Goal: Task Accomplishment & Management: Use online tool/utility

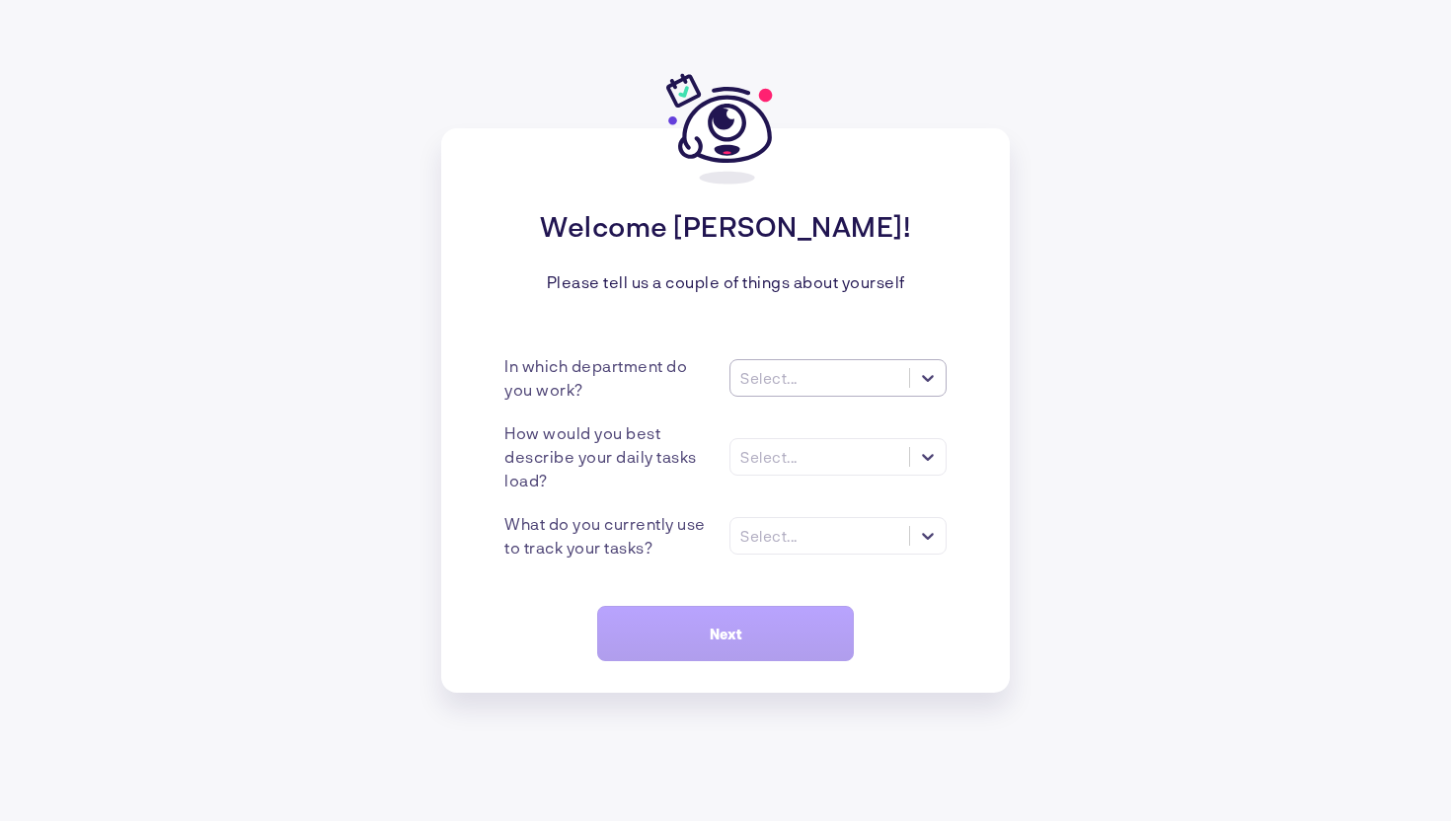
click at [796, 380] on div "Select..." at bounding box center [768, 378] width 57 height 18
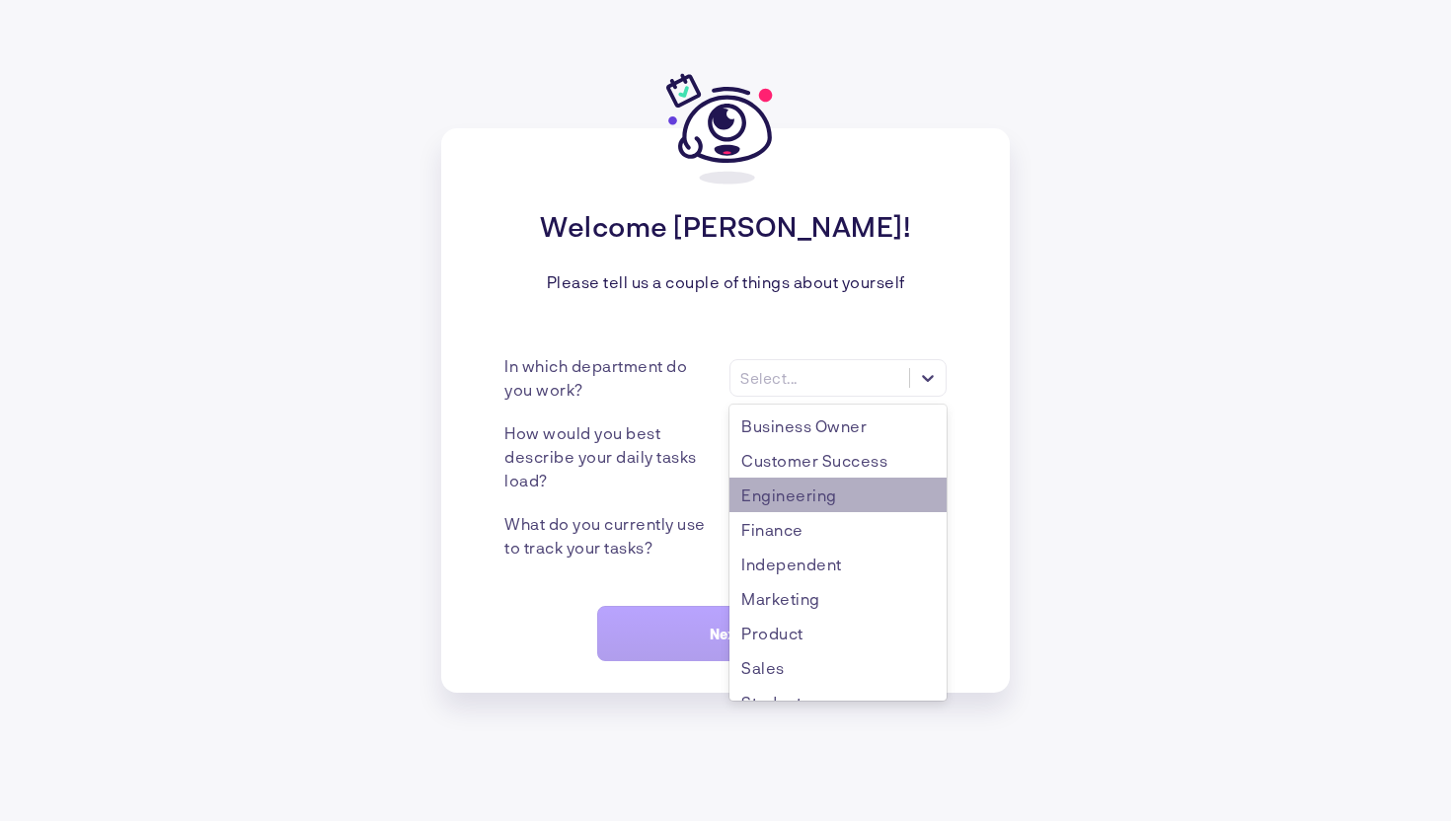
click at [777, 497] on div "Engineering" at bounding box center [838, 495] width 217 height 35
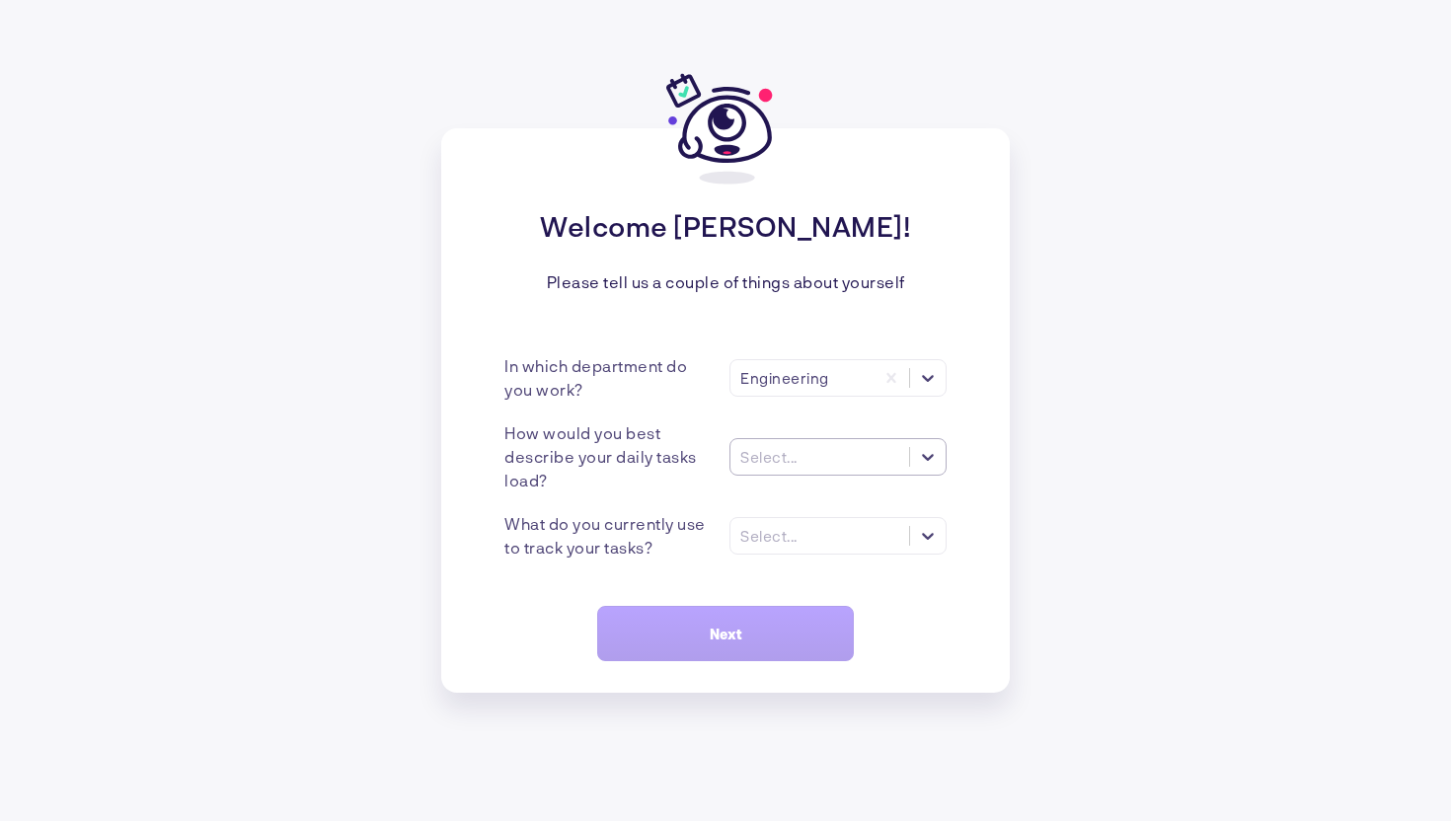
click at [755, 448] on div "Select..." at bounding box center [768, 457] width 57 height 18
click at [846, 498] on div "Many tasks (>5)" at bounding box center [838, 505] width 217 height 35
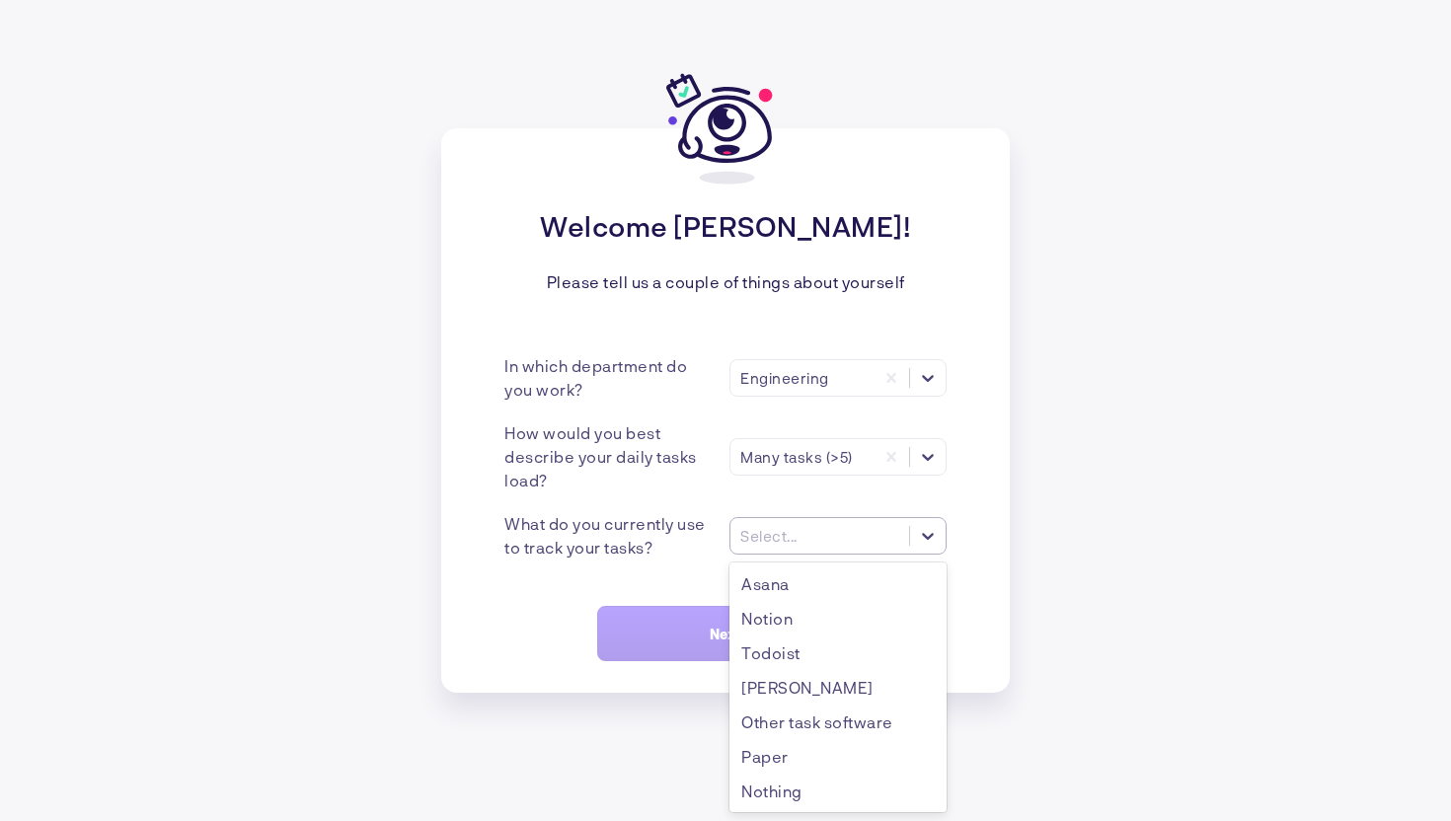
click at [773, 552] on div "Select..." at bounding box center [838, 536] width 217 height 38
click at [791, 633] on div "Notion" at bounding box center [838, 618] width 217 height 35
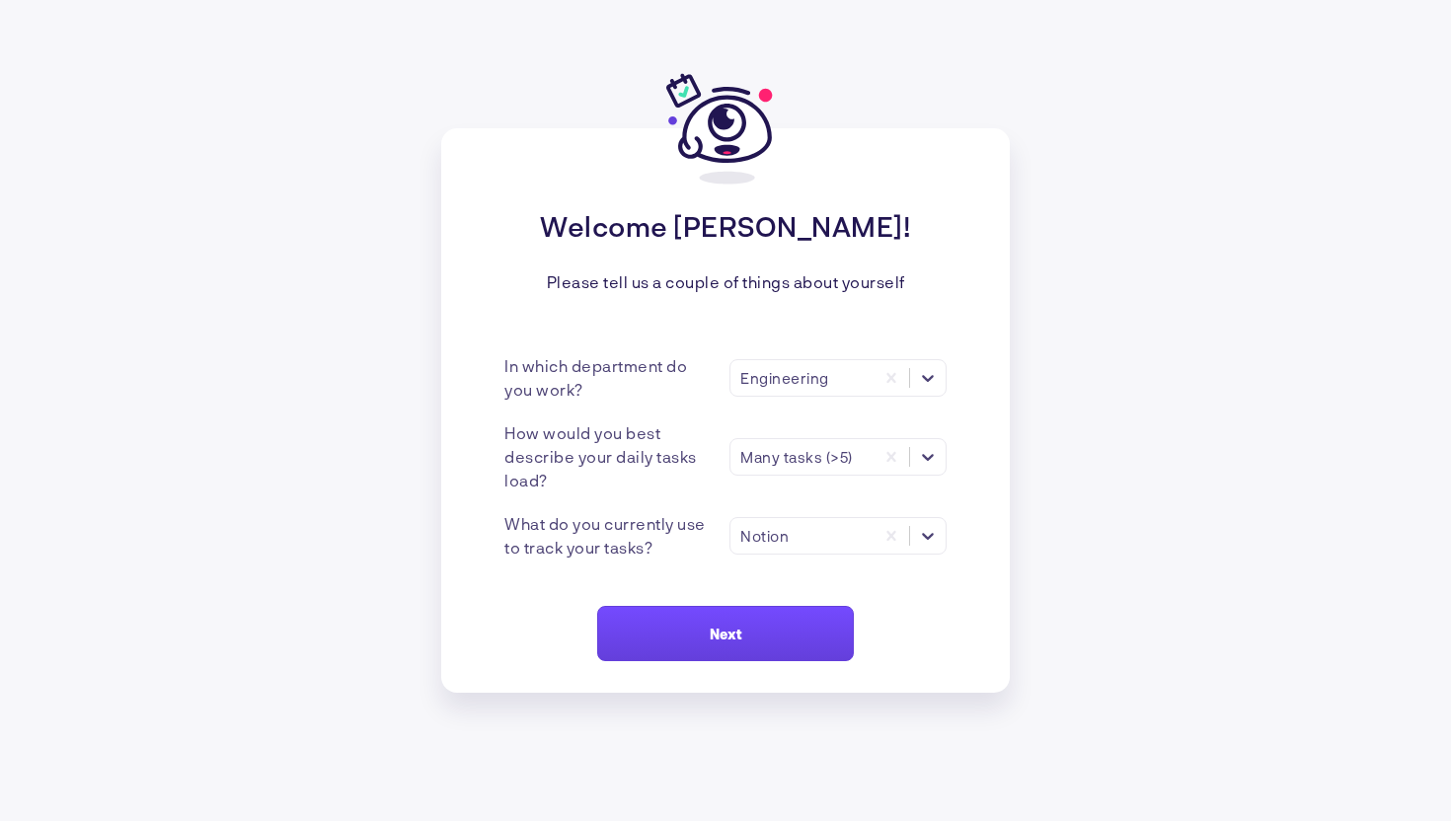
click at [718, 640] on span "Next" at bounding box center [726, 634] width 33 height 17
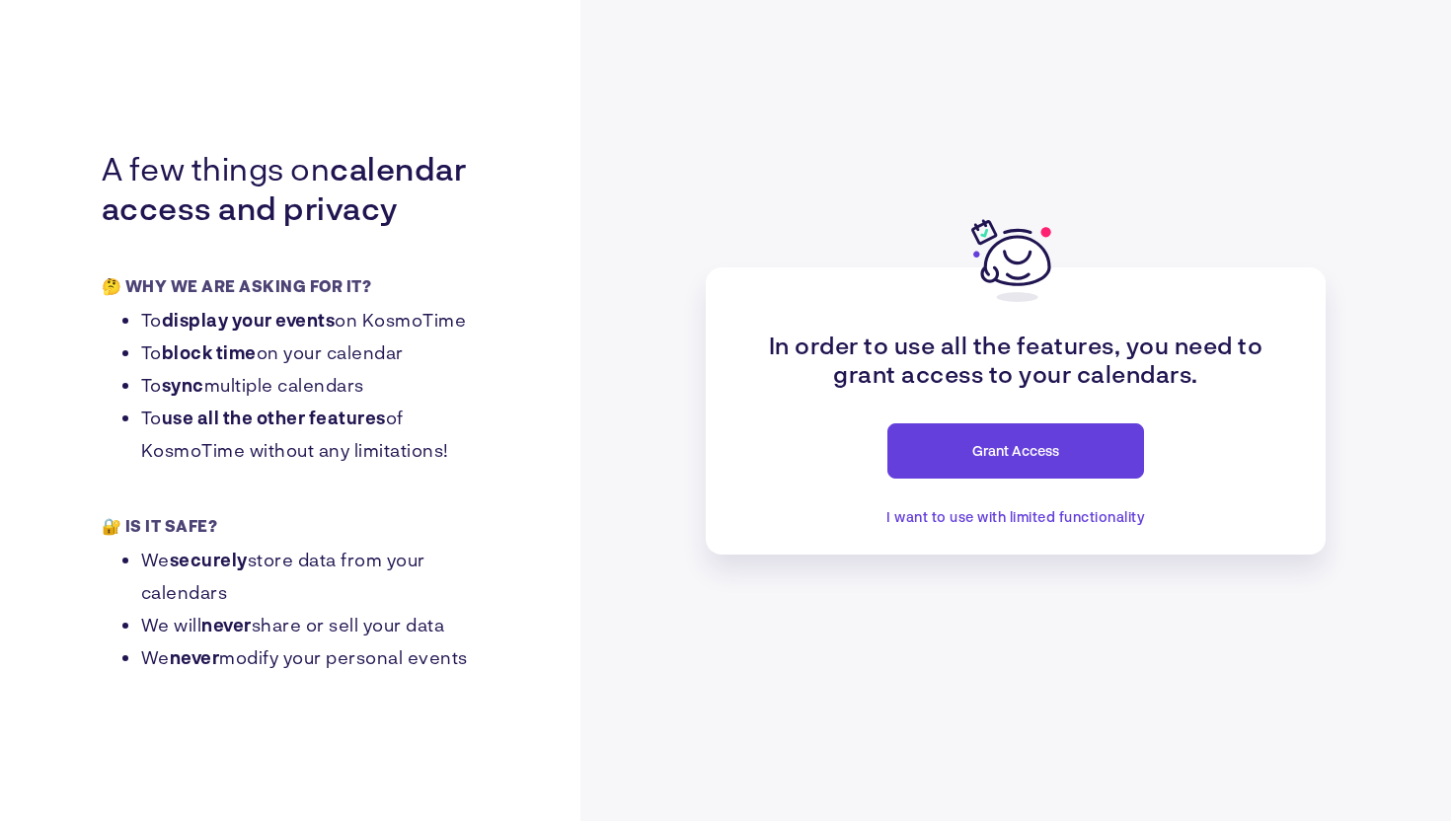
click at [1047, 461] on button "Grant Access" at bounding box center [1015, 450] width 257 height 55
click at [978, 514] on span "I want to use with limited functionality" at bounding box center [1015, 516] width 259 height 17
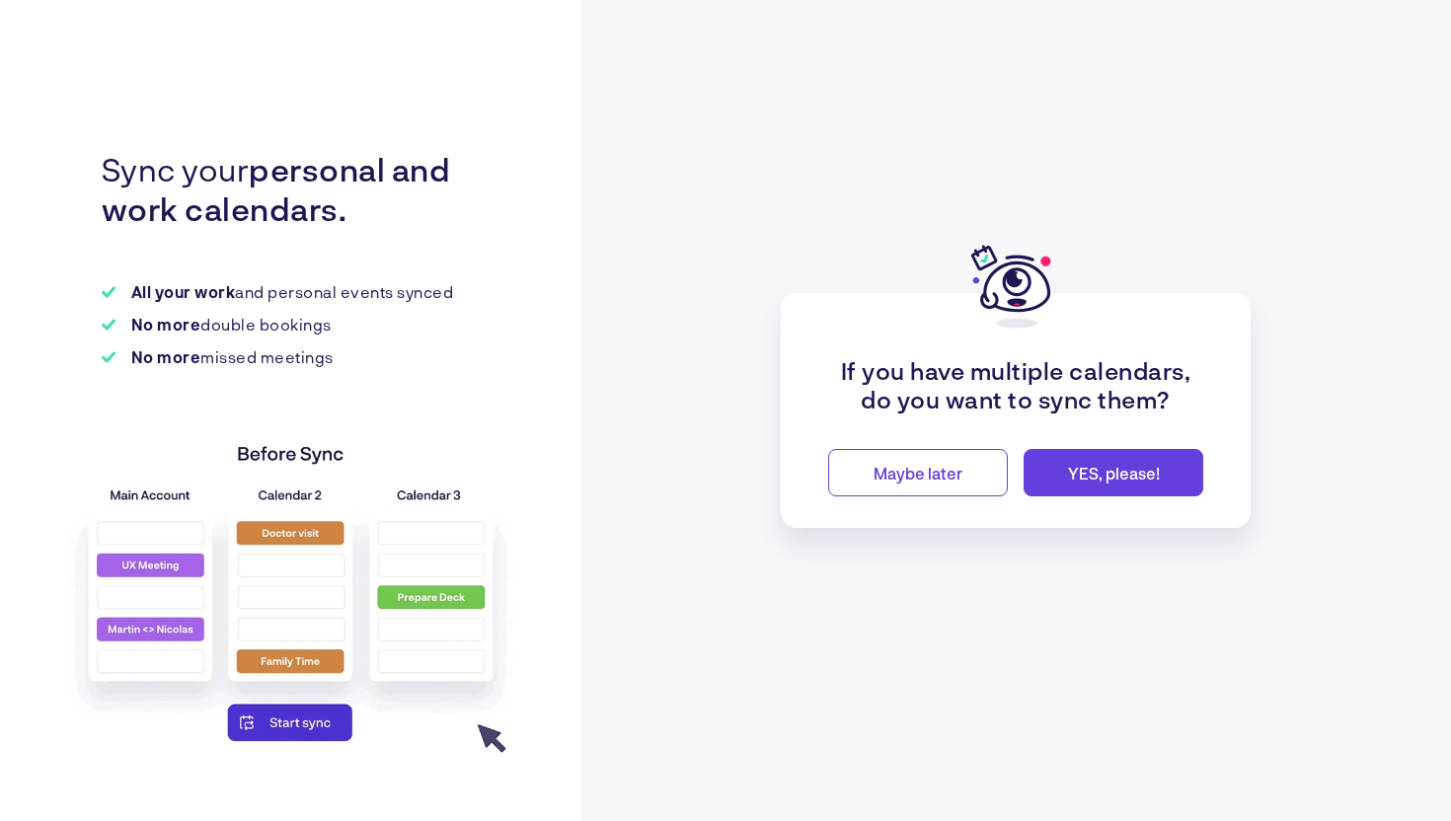
click at [971, 488] on button "Maybe later" at bounding box center [918, 472] width 180 height 47
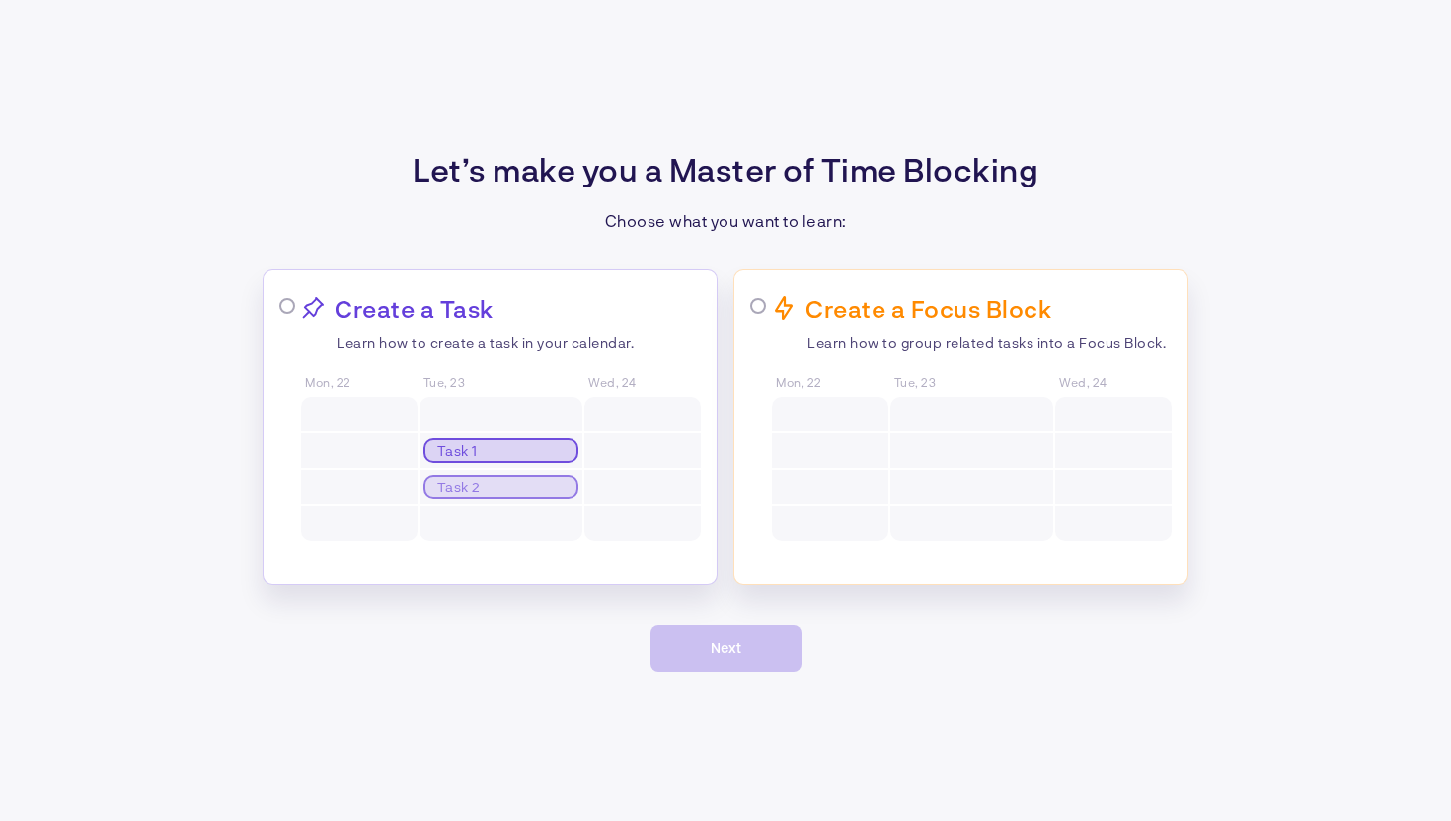
click at [642, 399] on div at bounding box center [642, 414] width 116 height 35
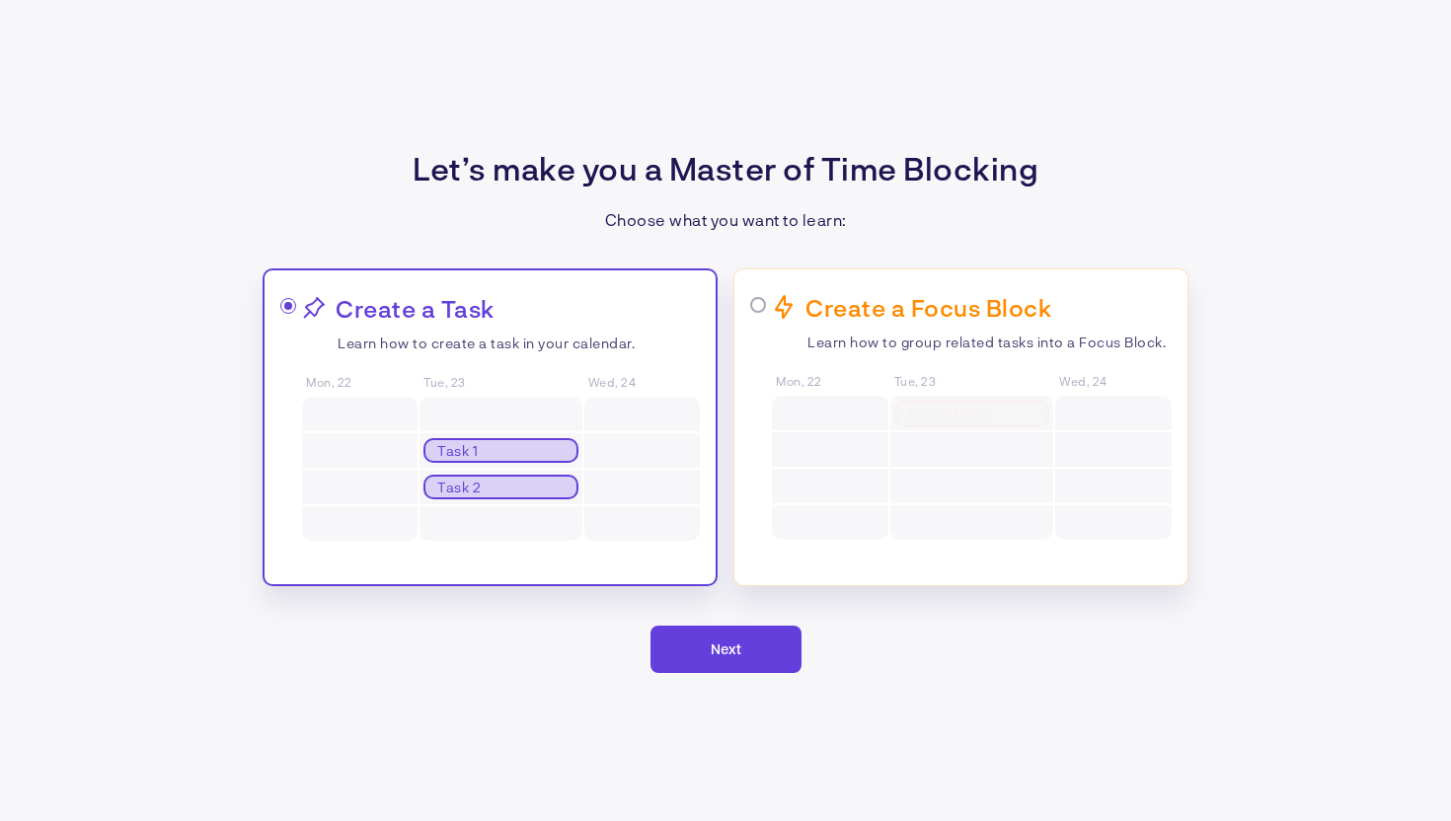
click at [909, 507] on div "Focus Block Task 1 Task 2 Task 3 Task 4" at bounding box center [971, 469] width 163 height 146
radio input "false"
radio input "true"
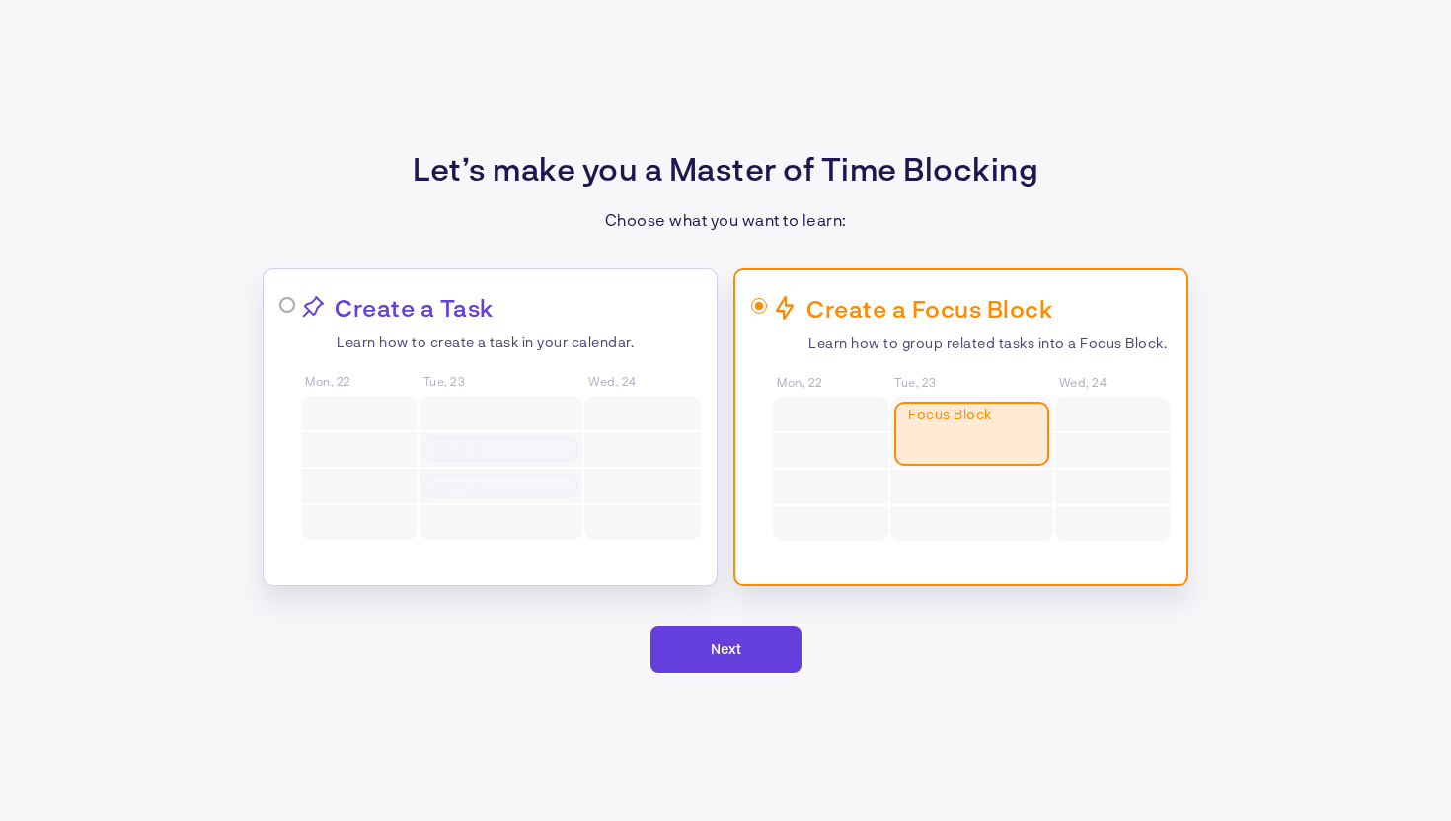
click at [710, 452] on div "Create a Task Learn how to create a task in your calendar. Mon, 22 Tue, 23 Task…" at bounding box center [490, 428] width 455 height 318
radio input "true"
radio input "false"
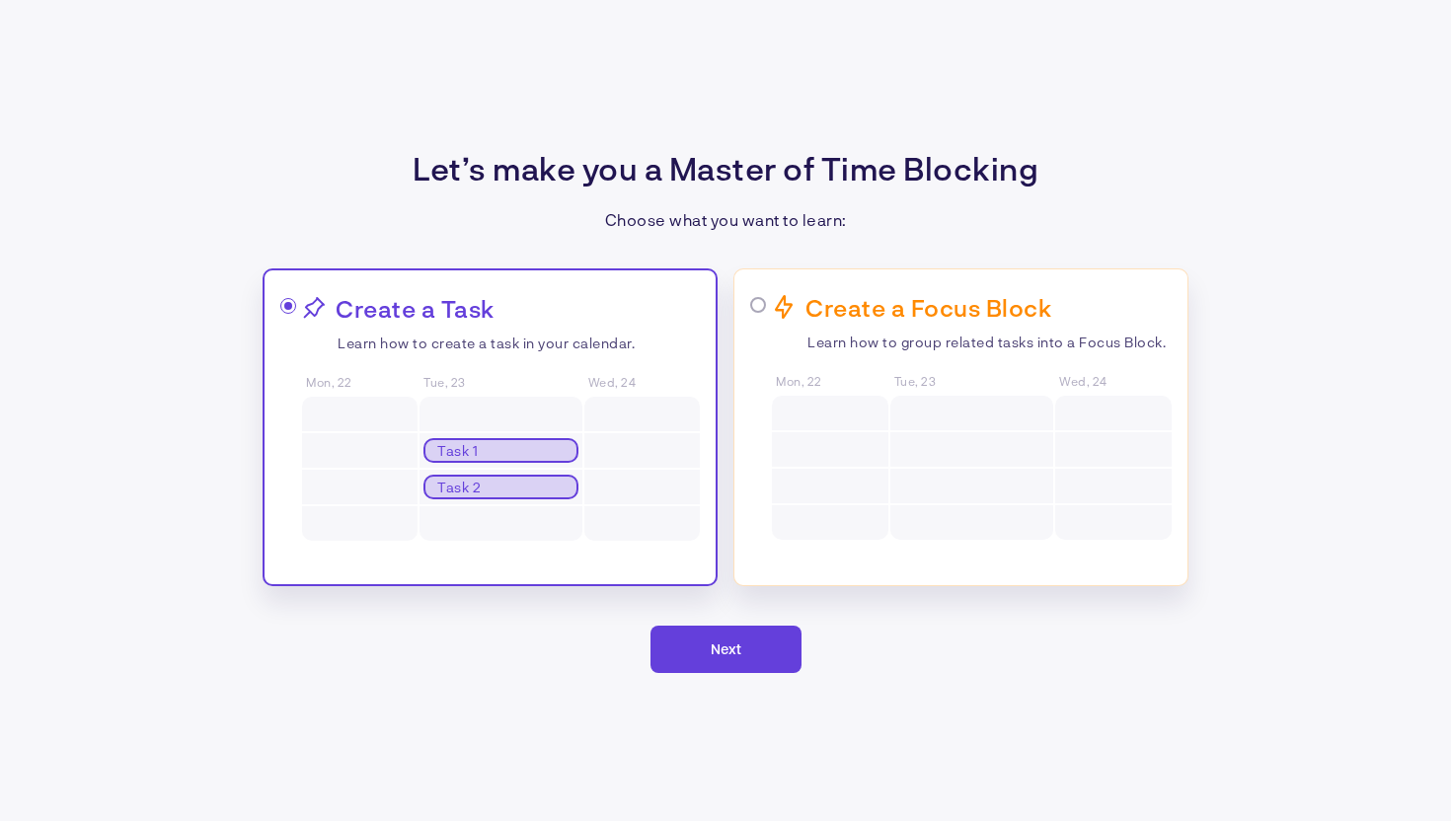
click at [753, 645] on button "Next" at bounding box center [726, 649] width 151 height 47
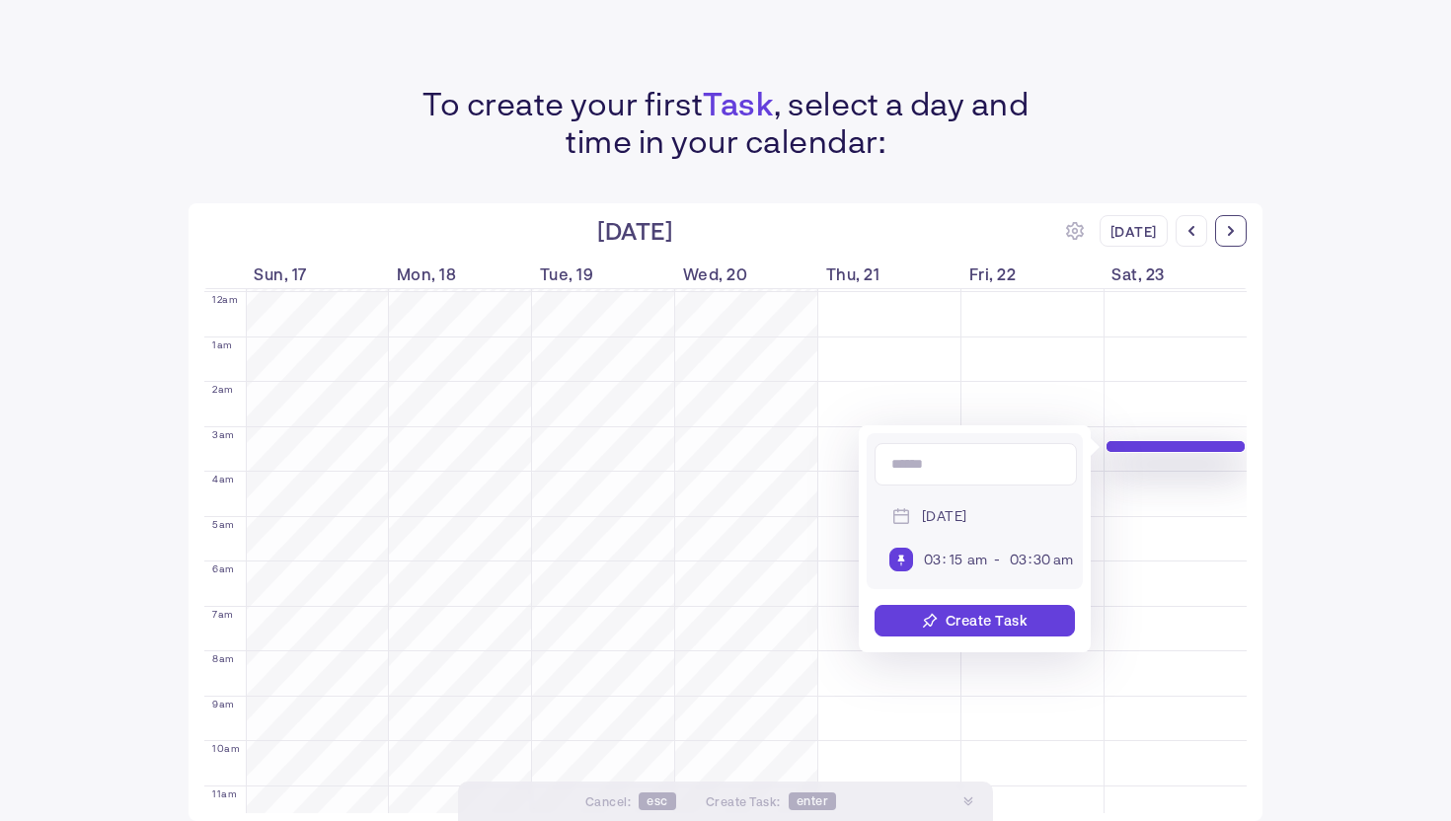
click at [1221, 227] on div at bounding box center [1231, 231] width 32 height 32
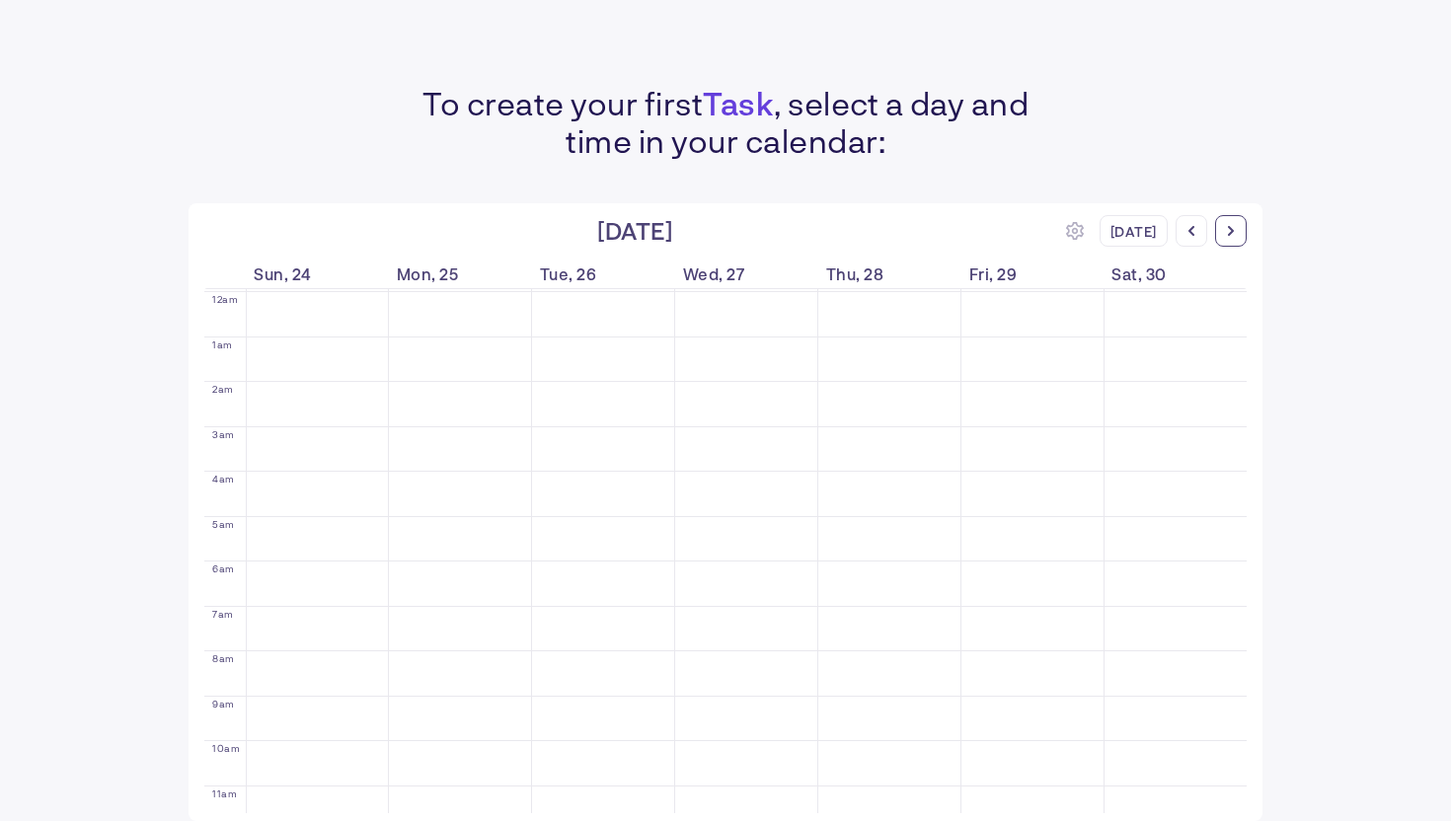
scroll to position [410, 0]
click at [1237, 222] on div at bounding box center [1231, 231] width 32 height 32
click at [1234, 220] on div at bounding box center [1231, 231] width 32 height 32
click at [1192, 232] on icon at bounding box center [1192, 231] width 10 height 10
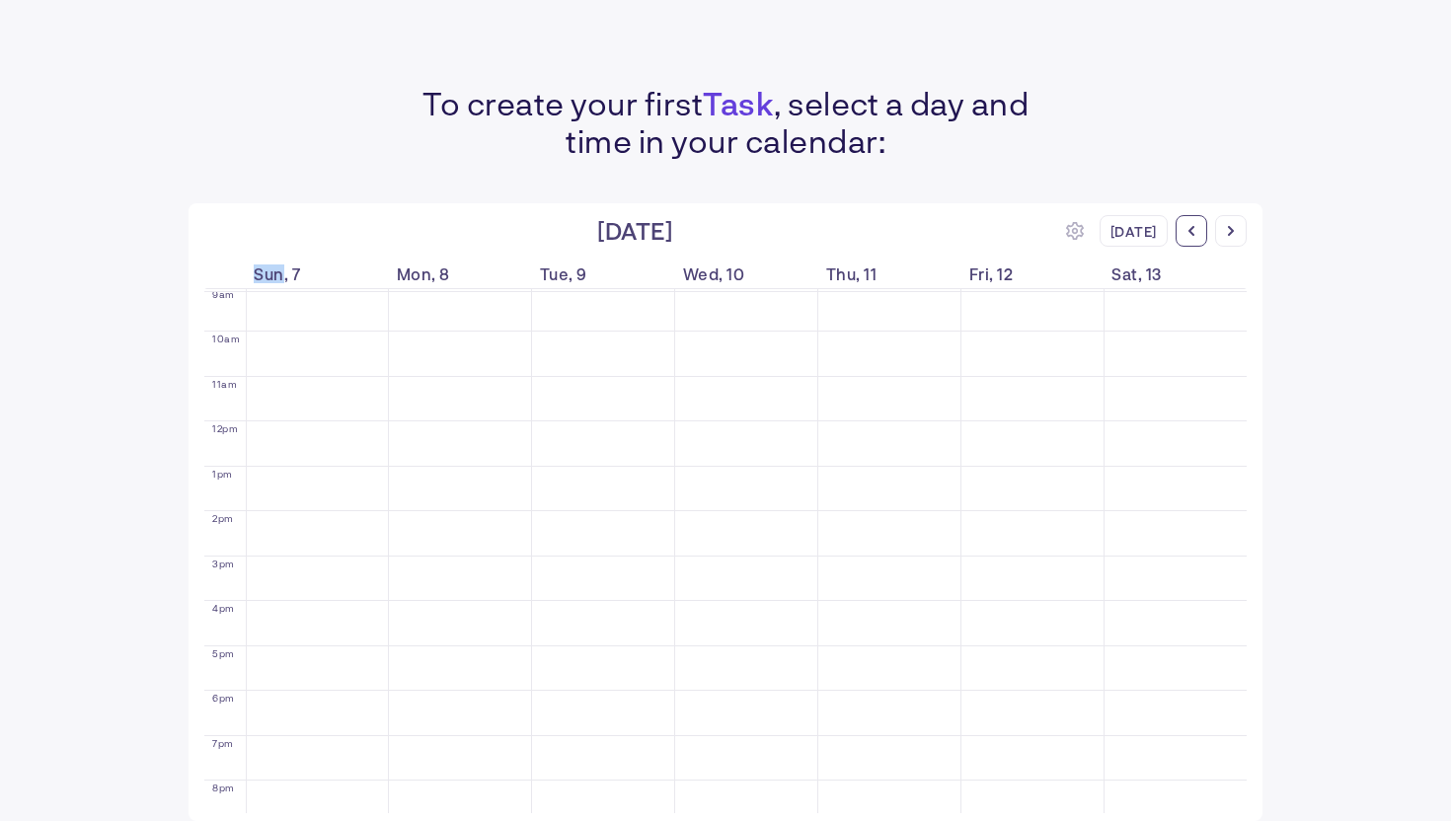
click at [1192, 232] on icon at bounding box center [1192, 231] width 10 height 10
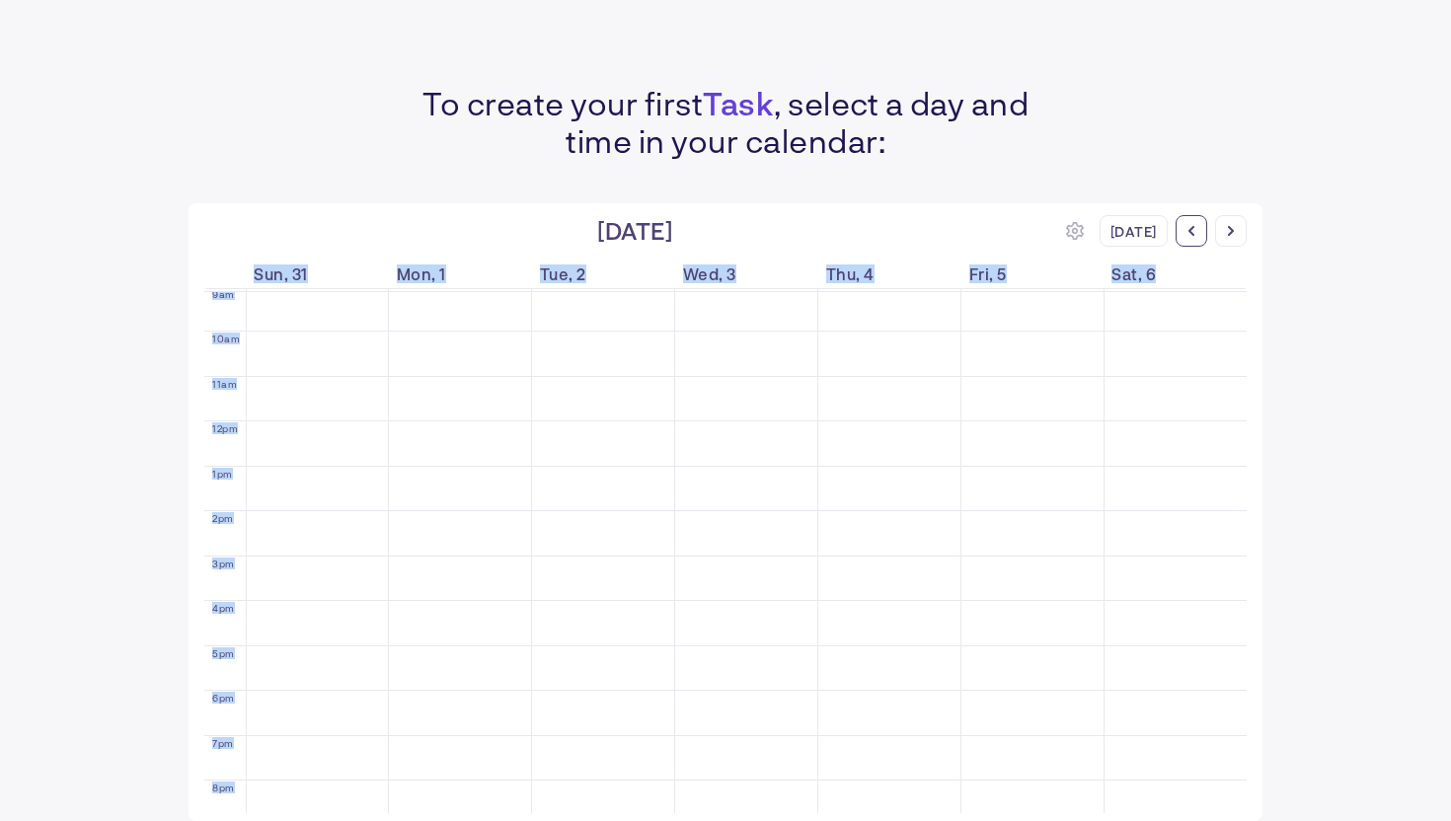
click at [1192, 232] on icon at bounding box center [1192, 231] width 10 height 10
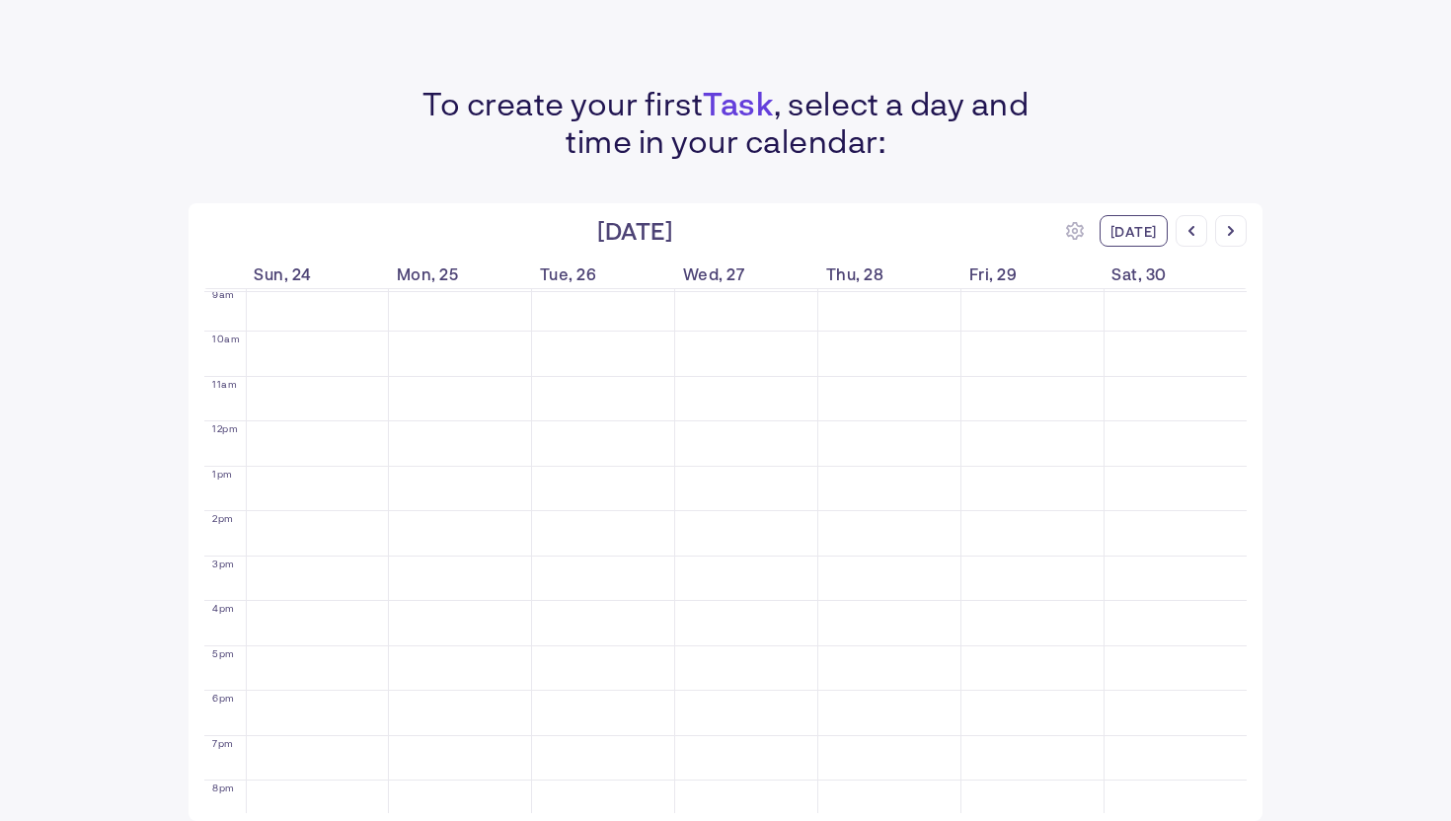
click at [1153, 244] on div "[DATE]" at bounding box center [1134, 231] width 68 height 32
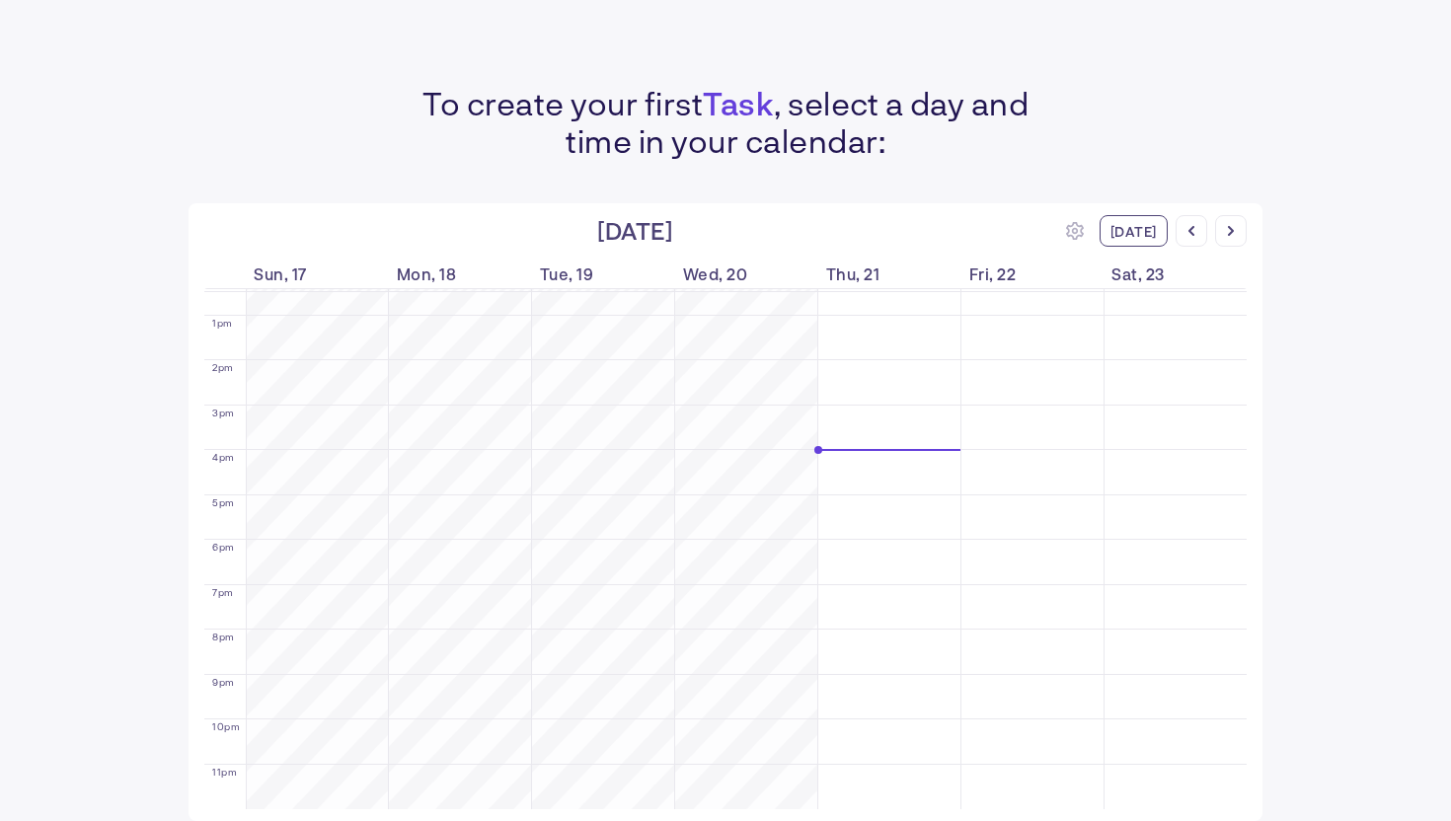
click at [1153, 244] on div "[DATE]" at bounding box center [1134, 231] width 68 height 32
click at [1059, 216] on div "[DATE]" at bounding box center [635, 231] width 862 height 31
click at [1225, 238] on div at bounding box center [1231, 231] width 32 height 32
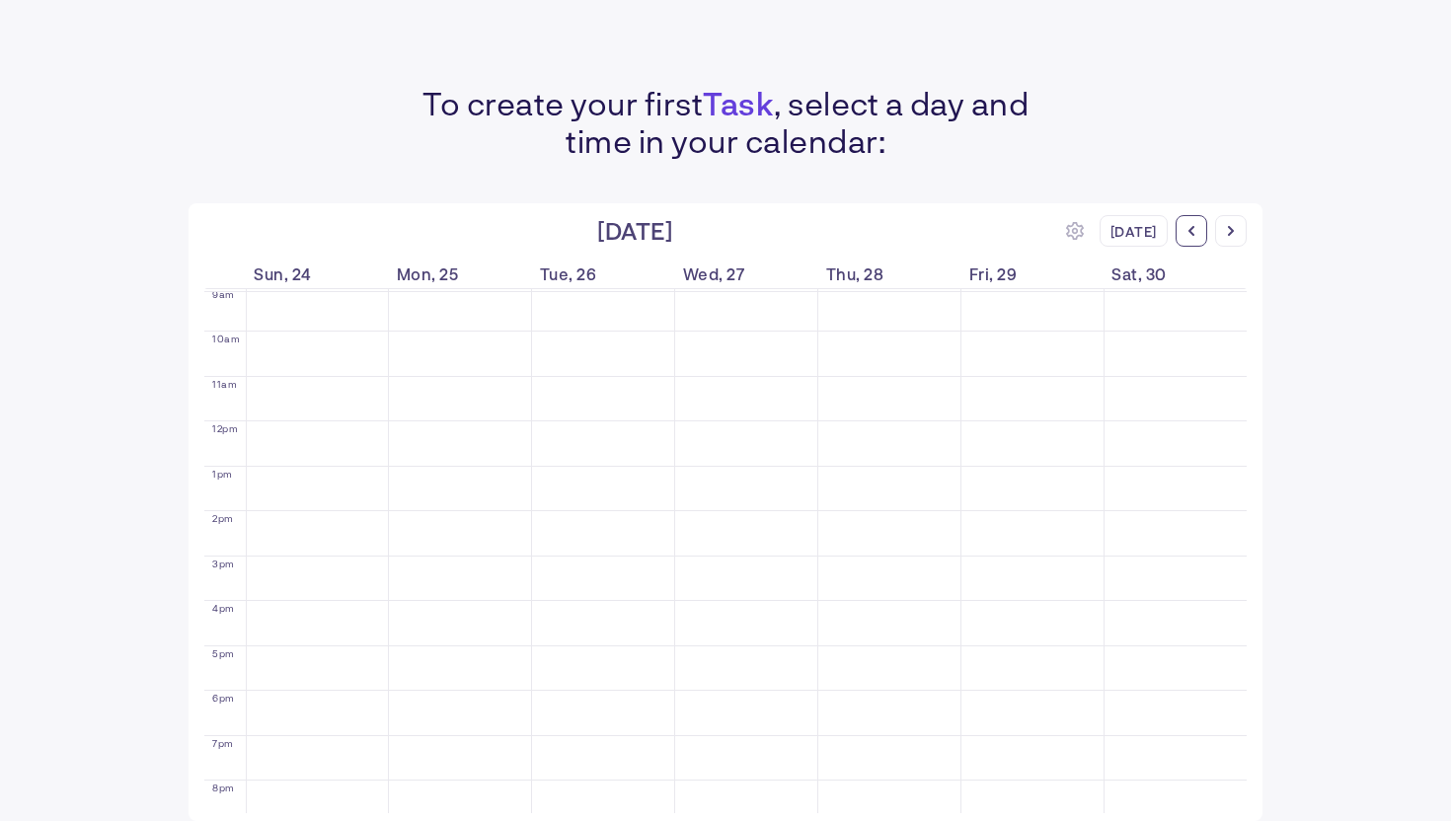
click at [1180, 237] on div at bounding box center [1192, 231] width 32 height 32
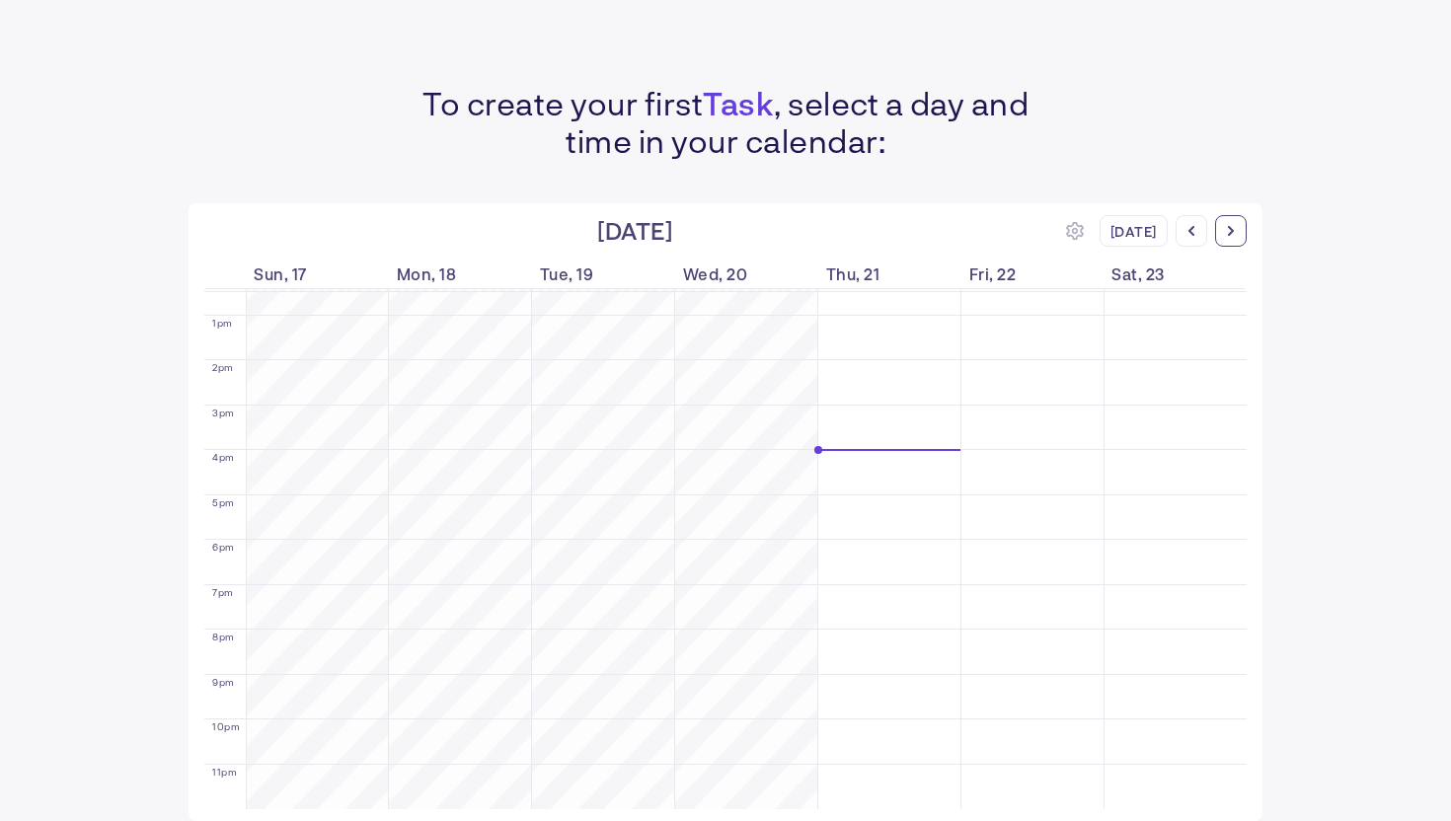
click at [1231, 226] on div at bounding box center [1231, 231] width 32 height 32
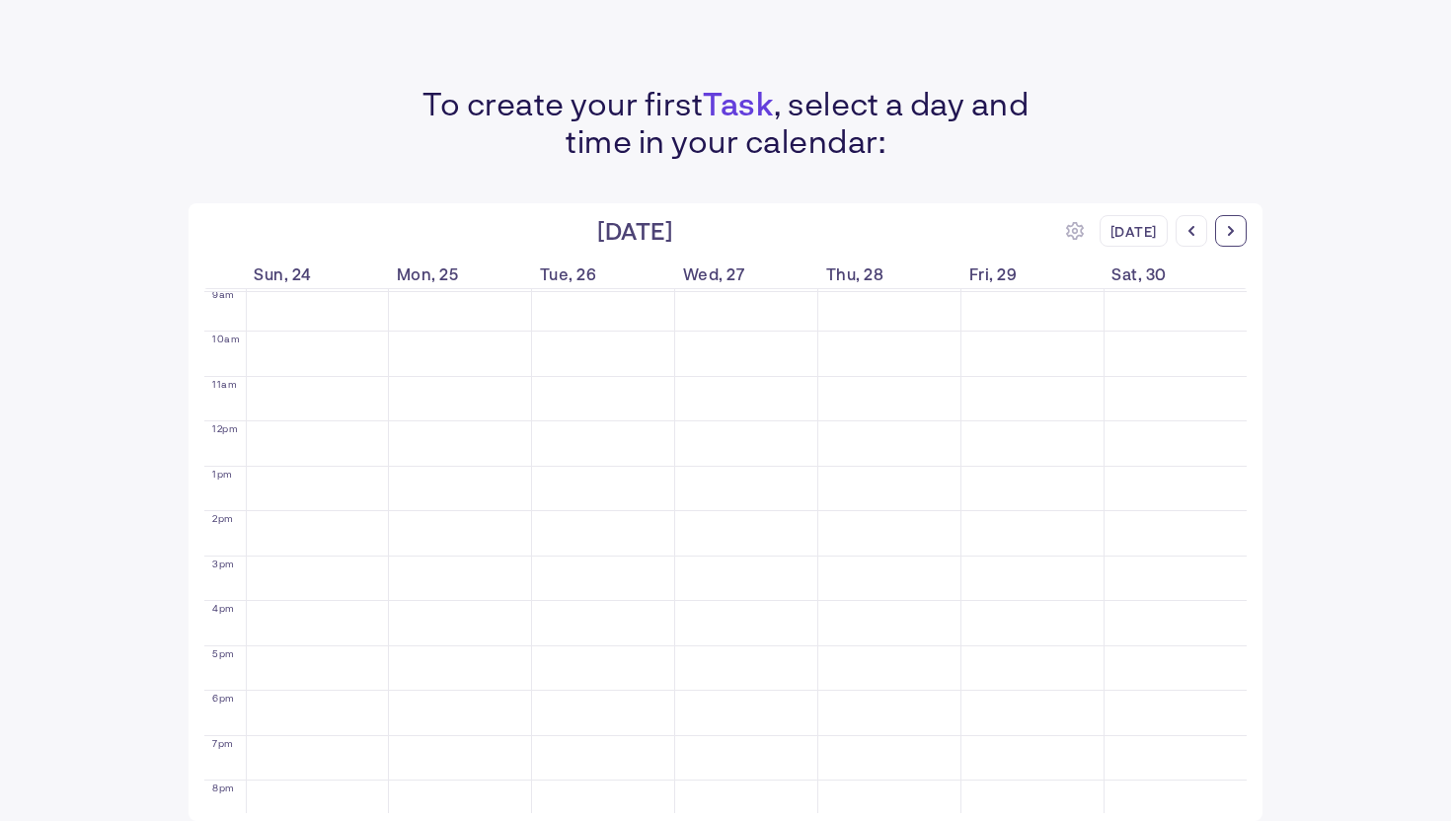
click at [1231, 226] on div at bounding box center [1231, 231] width 32 height 32
click at [1192, 238] on div at bounding box center [1192, 231] width 32 height 32
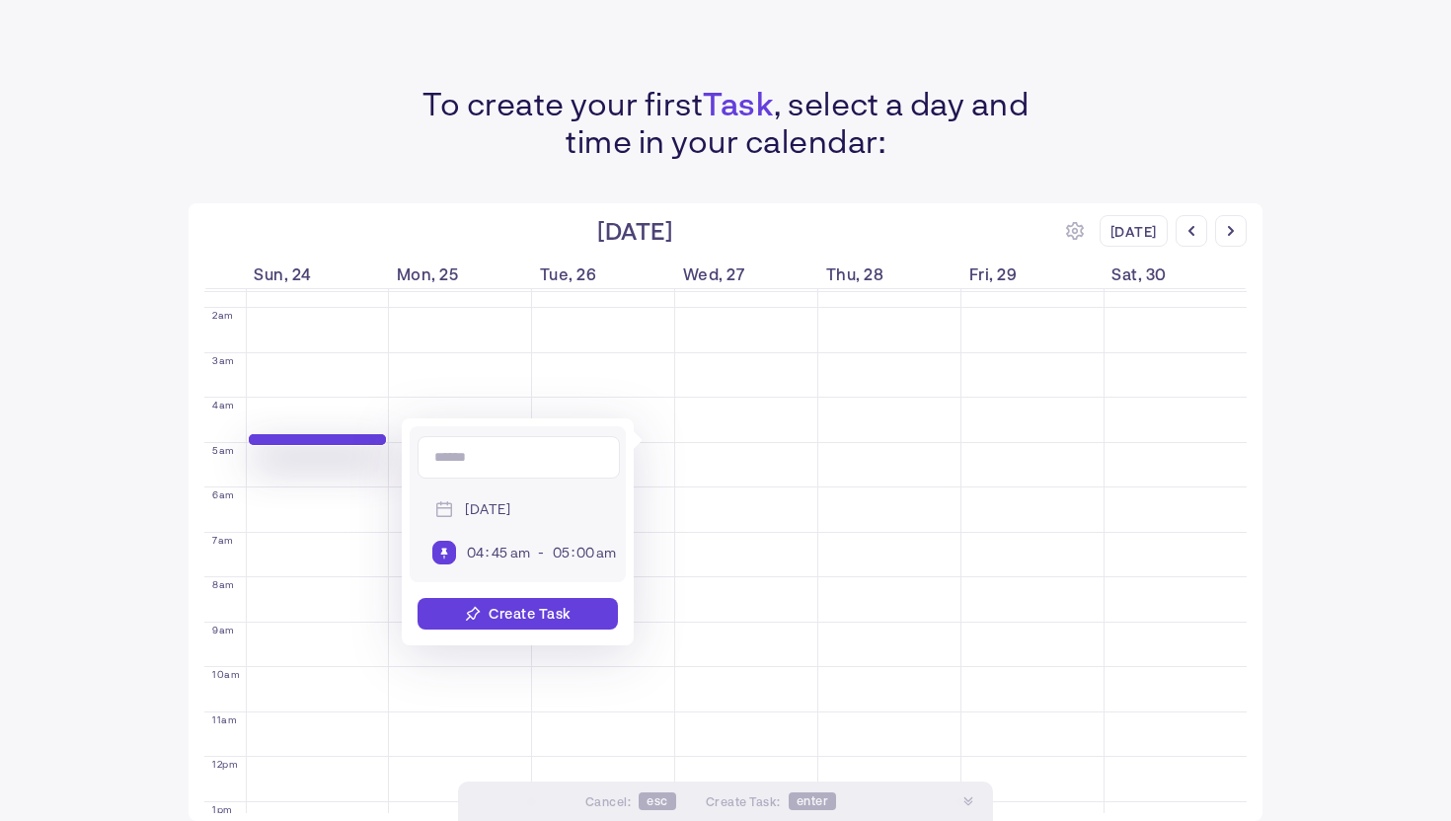
click at [505, 610] on div "Create Task" at bounding box center [530, 613] width 83 height 17
click at [493, 454] on input at bounding box center [519, 457] width 202 height 42
type input "*********"
click at [519, 615] on div "Create Task" at bounding box center [530, 613] width 83 height 17
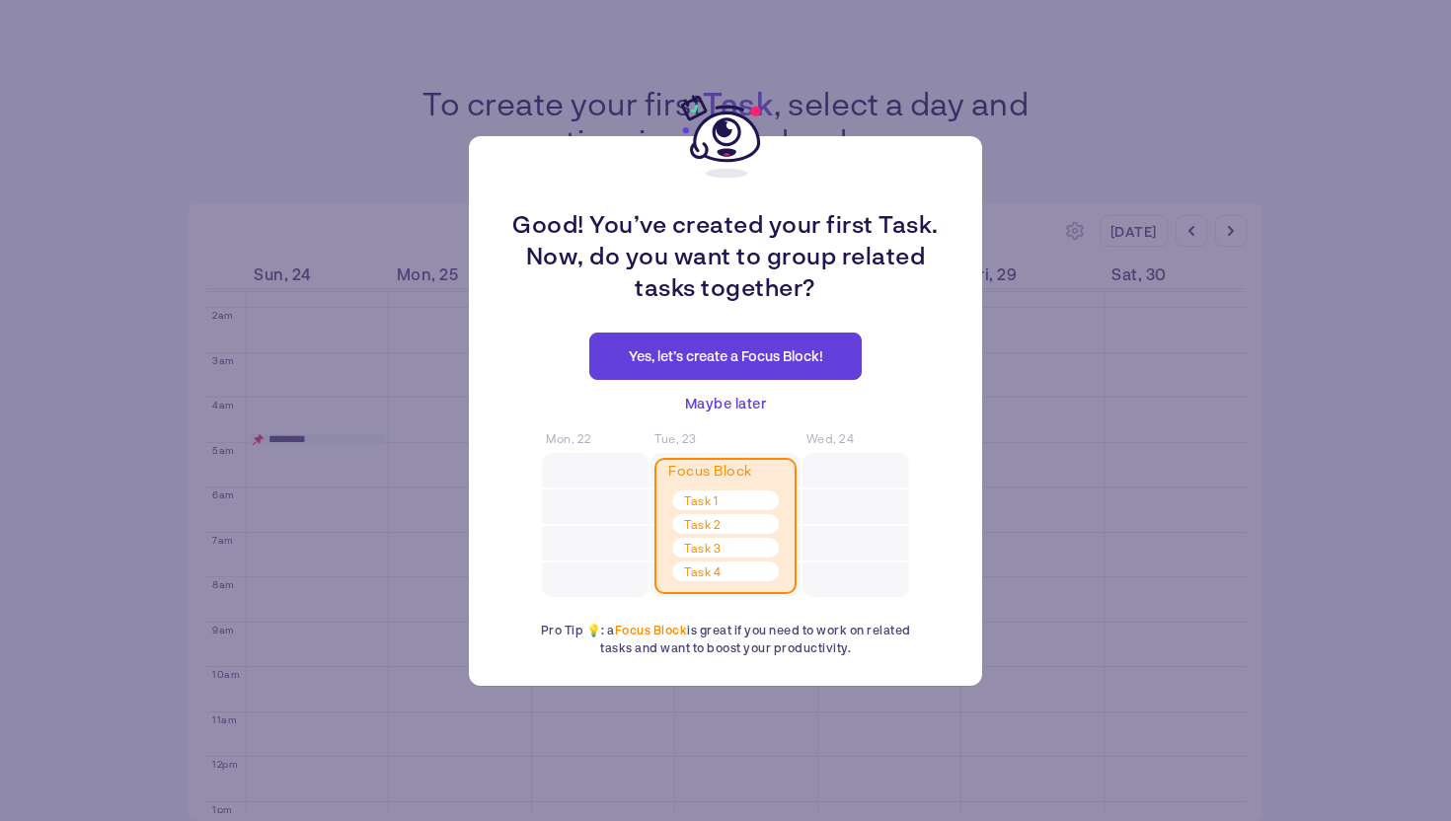
click at [720, 403] on span "Maybe later" at bounding box center [726, 404] width 82 height 24
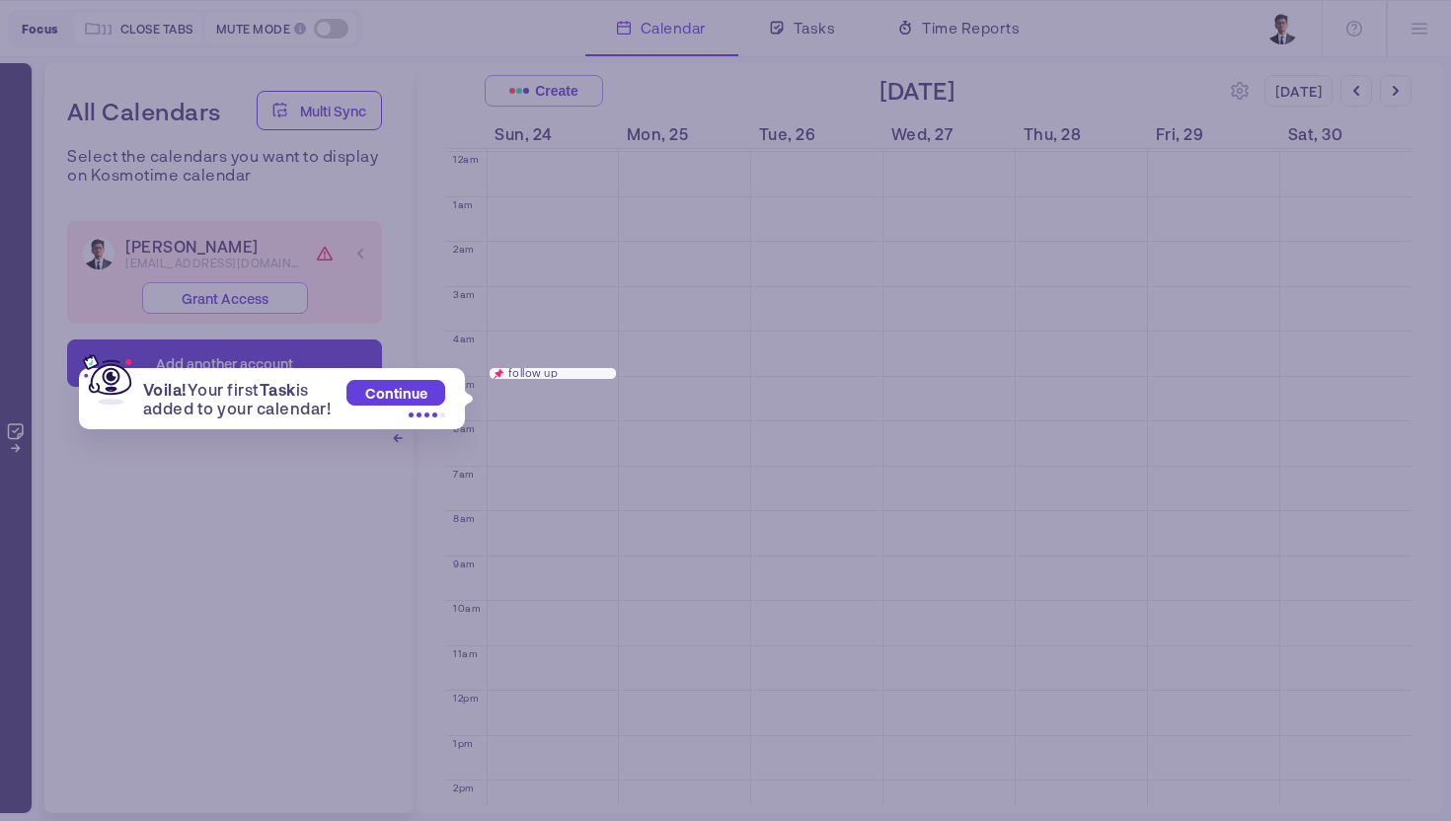
click at [383, 394] on span "Continue" at bounding box center [396, 393] width 62 height 17
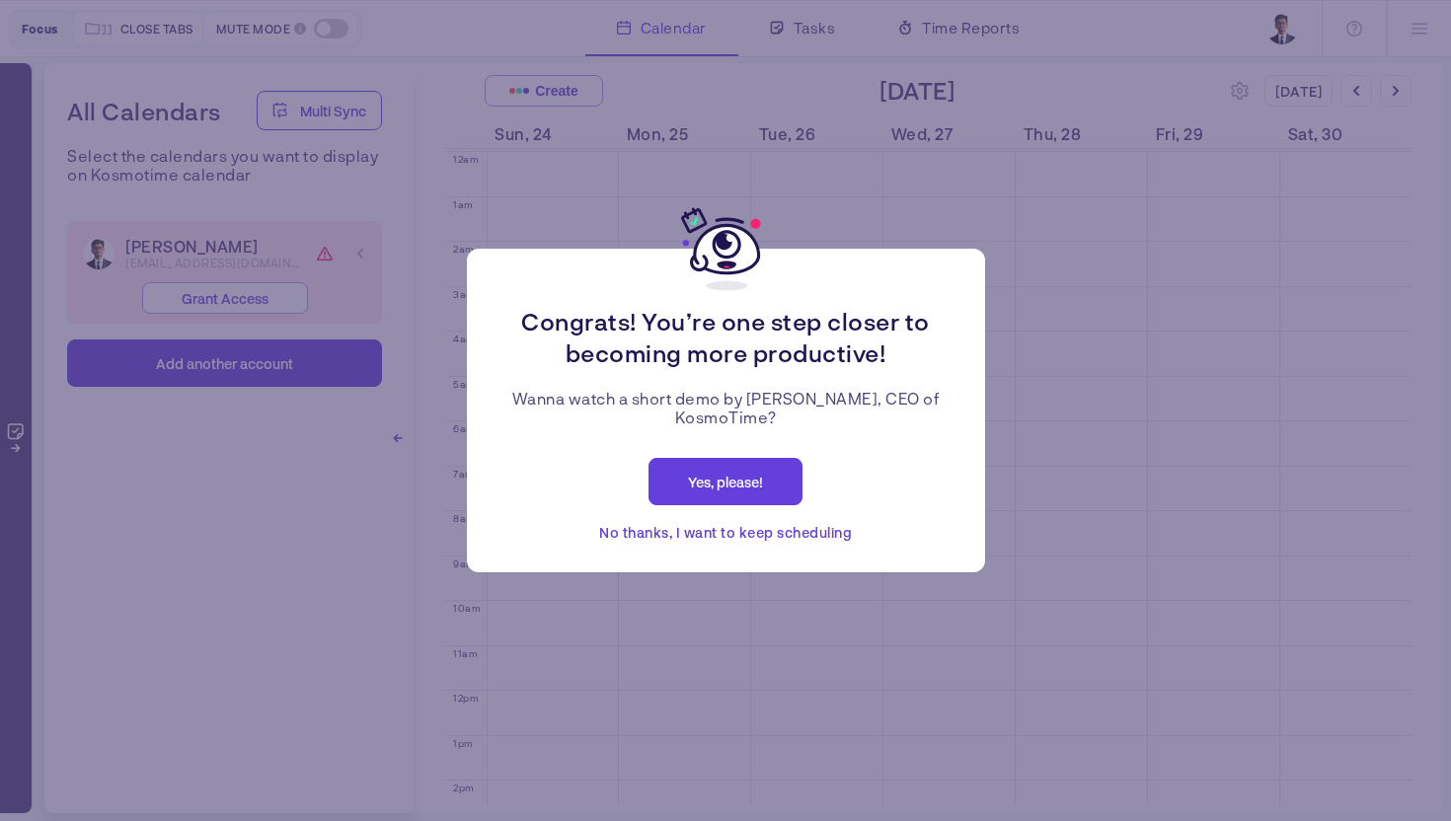
click at [732, 496] on button "Yes, please!" at bounding box center [726, 481] width 154 height 47
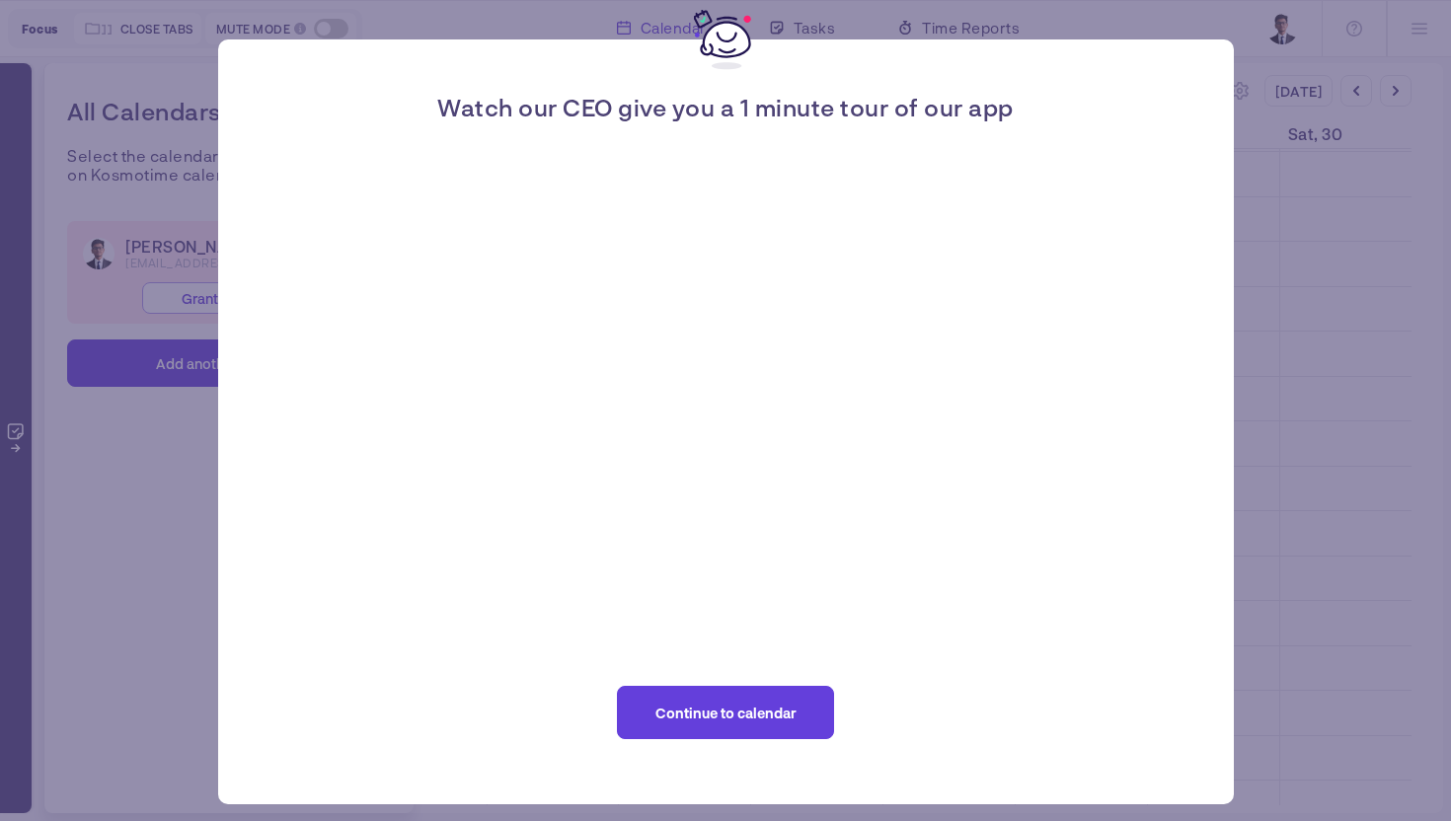
click at [1286, 98] on div "Watch our CEO give you a 1 minute tour of our app Continue to calendar" at bounding box center [725, 410] width 1451 height 821
click at [1089, 7] on div "Watch our CEO give you a 1 minute tour of our app Continue to calendar" at bounding box center [725, 410] width 1451 height 821
click at [21, 169] on div "Watch our CEO give you a 1 minute tour of our app Continue to calendar" at bounding box center [725, 410] width 1451 height 821
click at [727, 34] on img at bounding box center [726, 40] width 64 height 64
click at [1339, 295] on div "Watch our CEO give you a 1 minute tour of our app Continue to calendar" at bounding box center [725, 410] width 1451 height 821
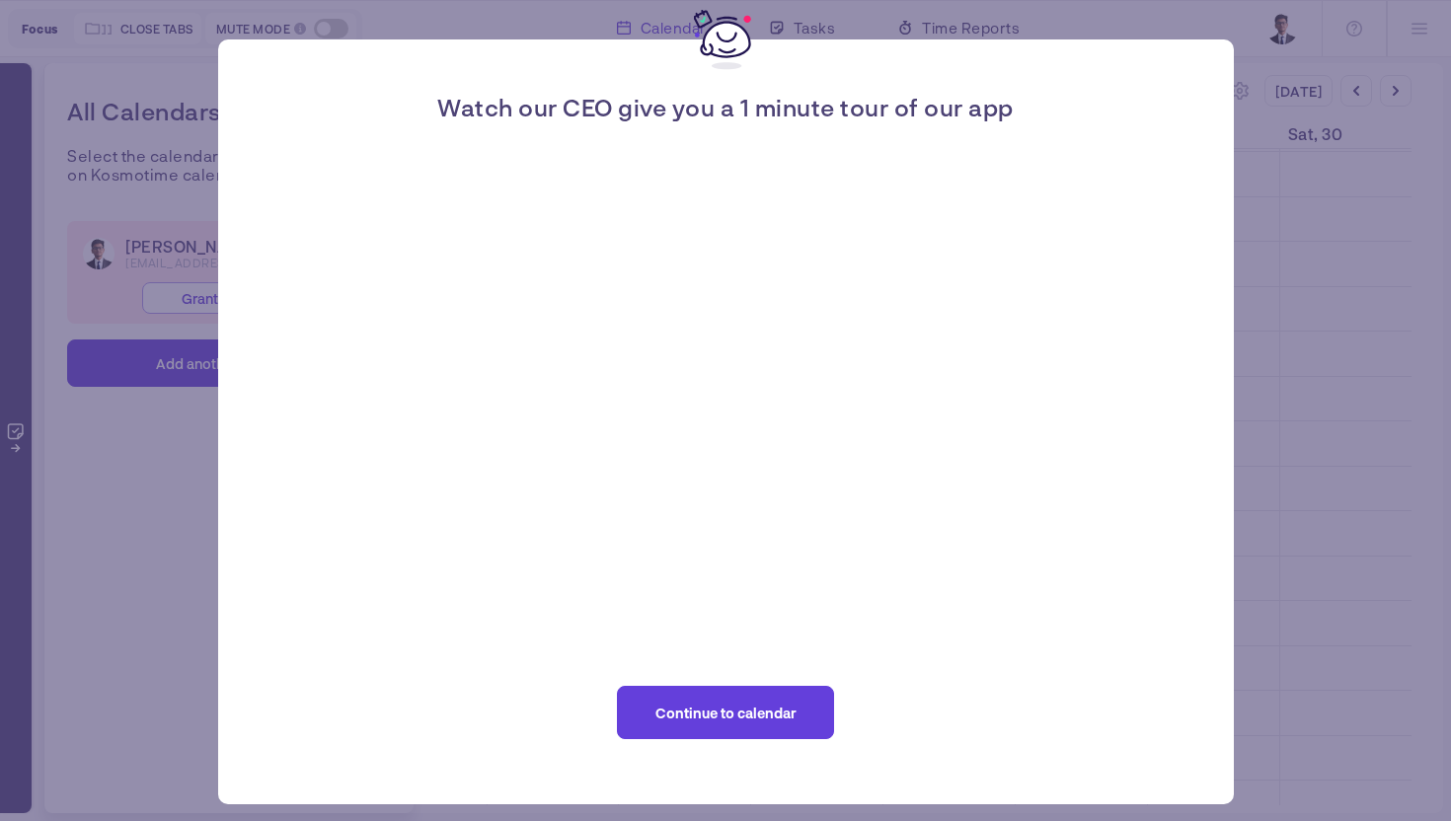
click at [781, 716] on span "Continue to calendar" at bounding box center [725, 713] width 141 height 17
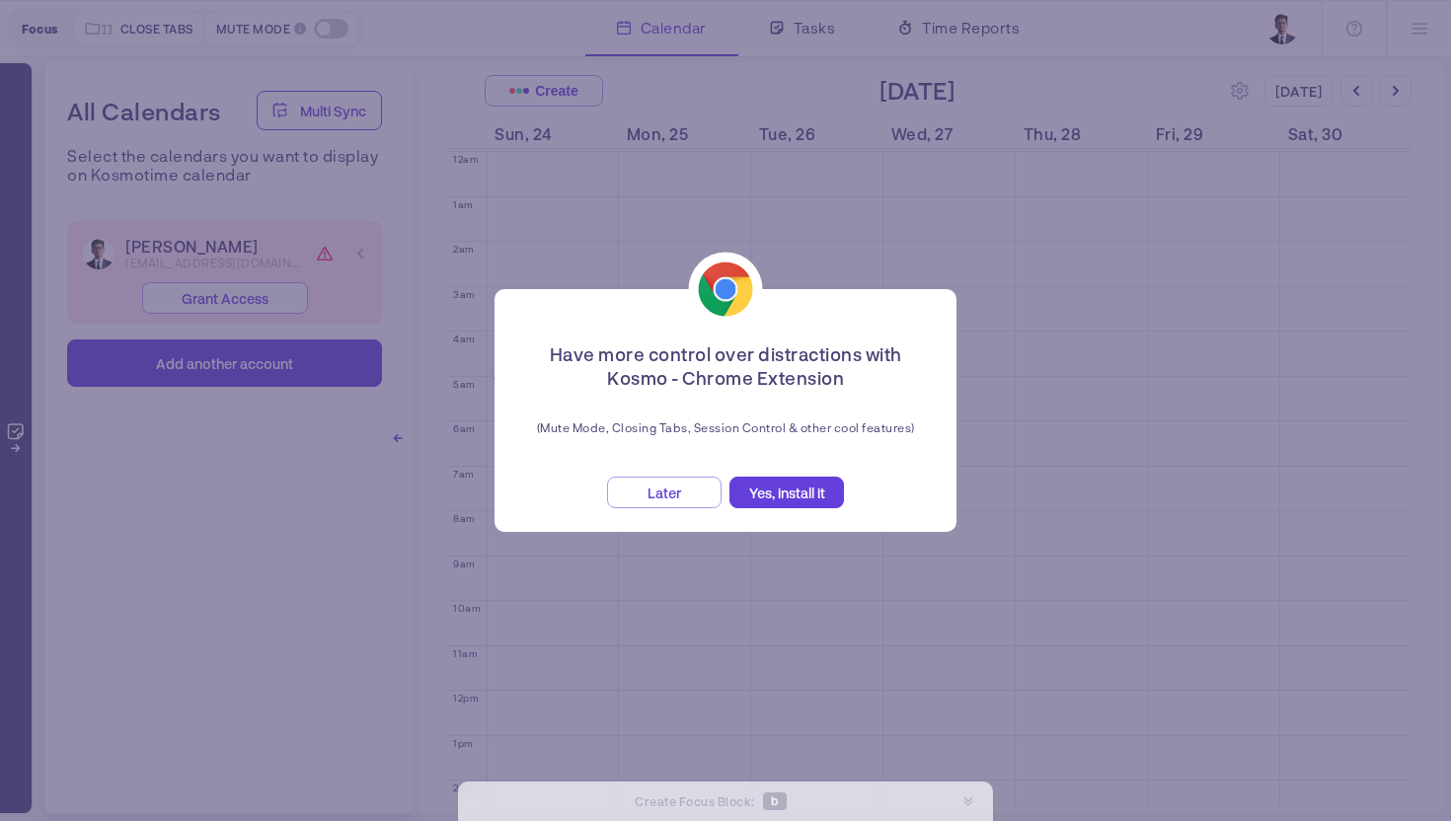
click at [659, 494] on span "Later" at bounding box center [665, 493] width 34 height 17
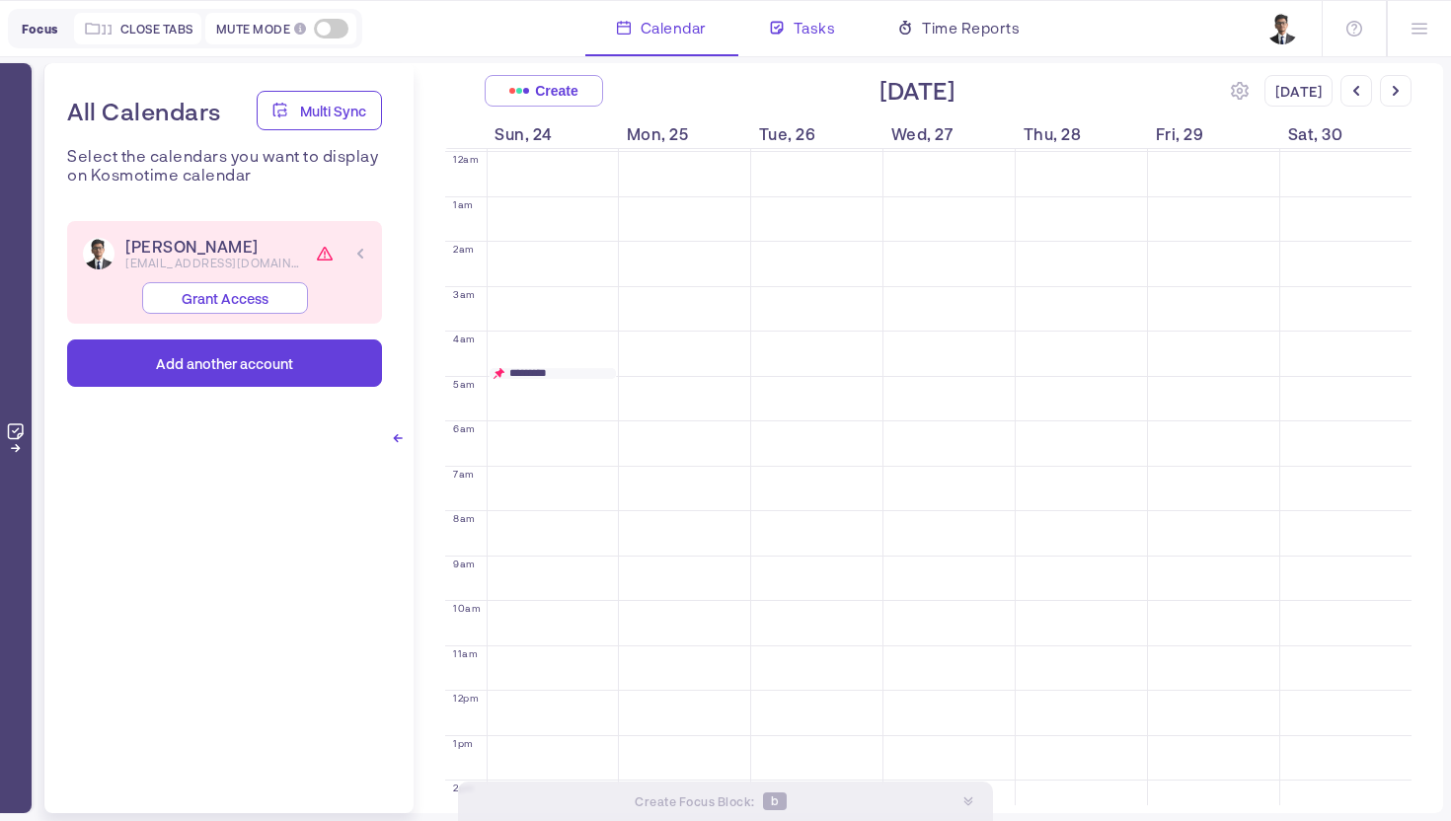
click at [812, 36] on span "Tasks" at bounding box center [815, 28] width 42 height 24
